Goal: Obtain resource: Obtain resource

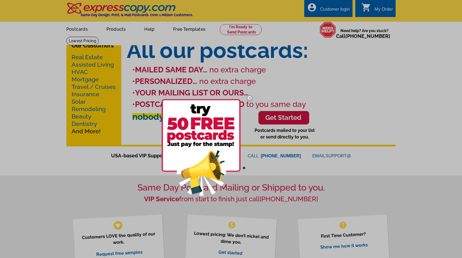
click at [250, 97] on img at bounding box center [250, 98] width 16 height 16
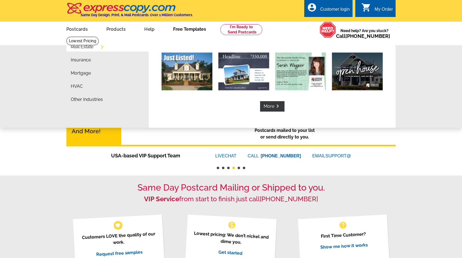
click at [182, 28] on link "Free Templates" at bounding box center [189, 28] width 50 height 13
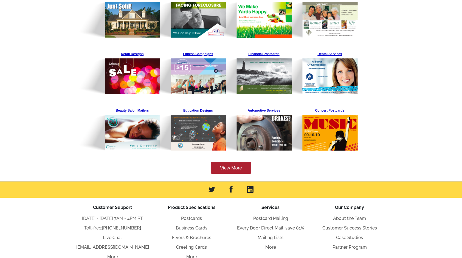
scroll to position [137, 0]
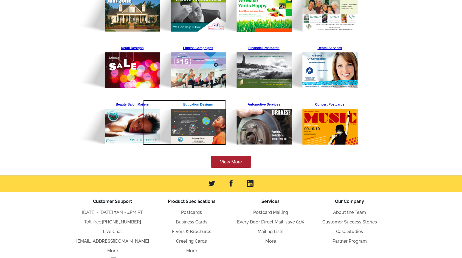
click at [198, 123] on img at bounding box center [185, 122] width 84 height 45
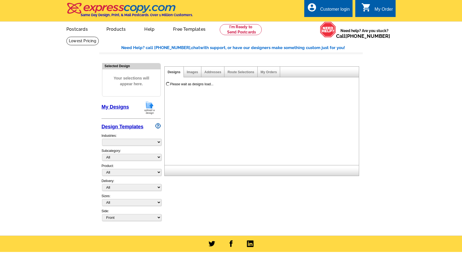
select select "729"
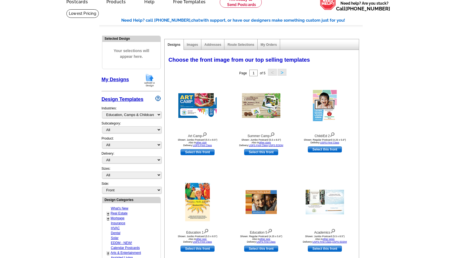
scroll to position [27, 0]
click at [214, 46] on link "Addresses" at bounding box center [212, 45] width 17 height 4
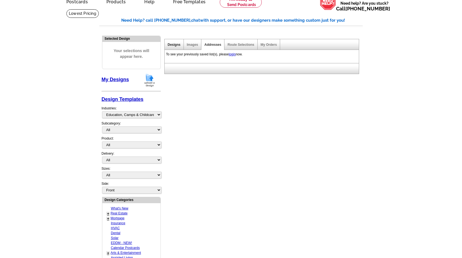
click at [171, 45] on link "Designs" at bounding box center [174, 45] width 13 height 4
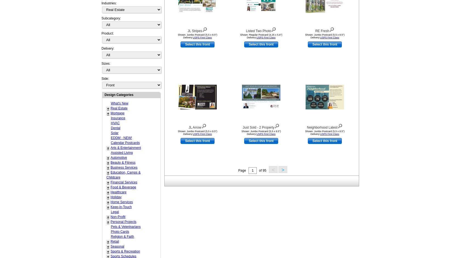
scroll to position [137, 0]
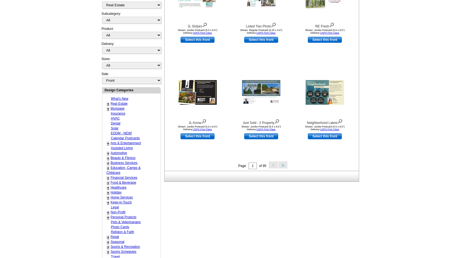
click at [128, 166] on link "Education, Camps & Childcare" at bounding box center [123, 170] width 34 height 9
select select "729"
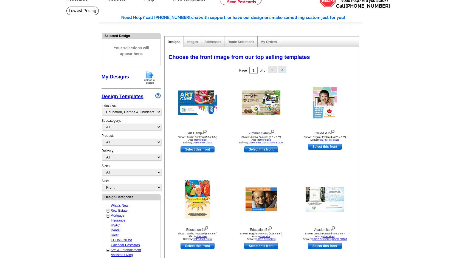
scroll to position [26, 0]
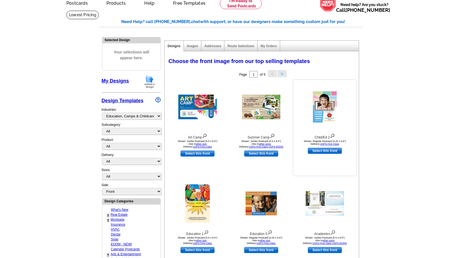
click at [325, 151] on link "Select this front" at bounding box center [325, 151] width 34 height 6
select select "1"
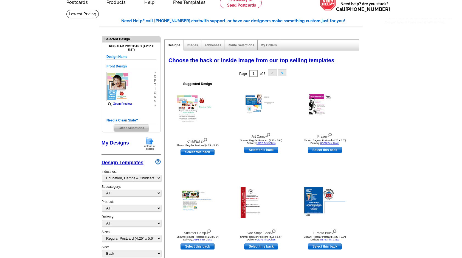
scroll to position [82, 0]
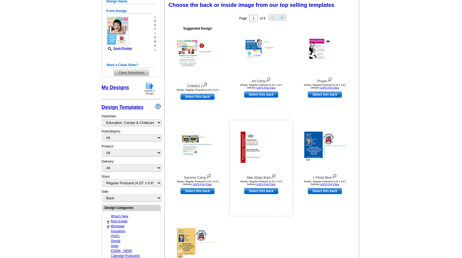
click at [257, 191] on link "Select this back" at bounding box center [261, 191] width 34 height 6
select select "front"
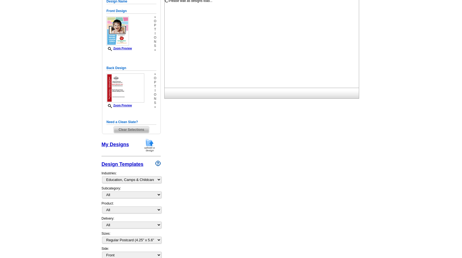
scroll to position [0, 0]
